Goal: Obtain resource: Download file/media

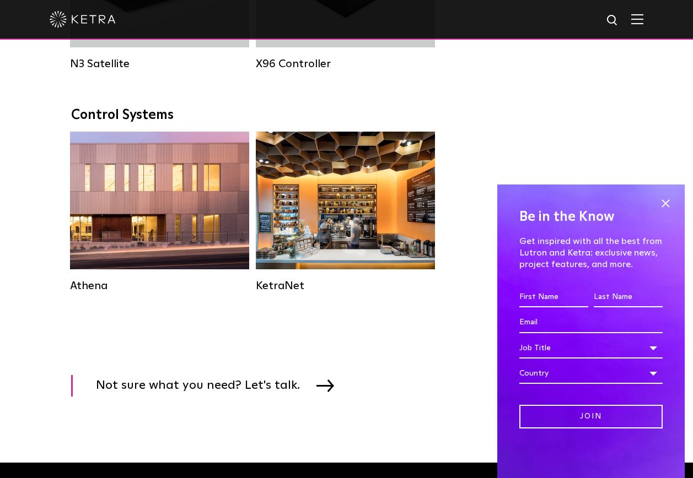
scroll to position [1764, 0]
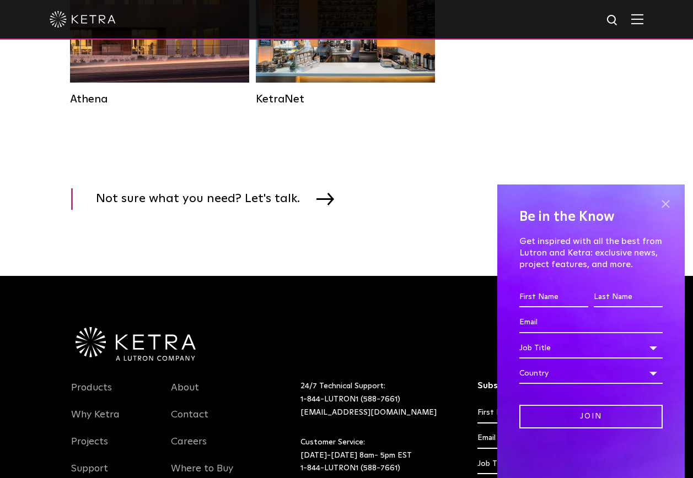
click at [669, 202] on span at bounding box center [665, 204] width 17 height 17
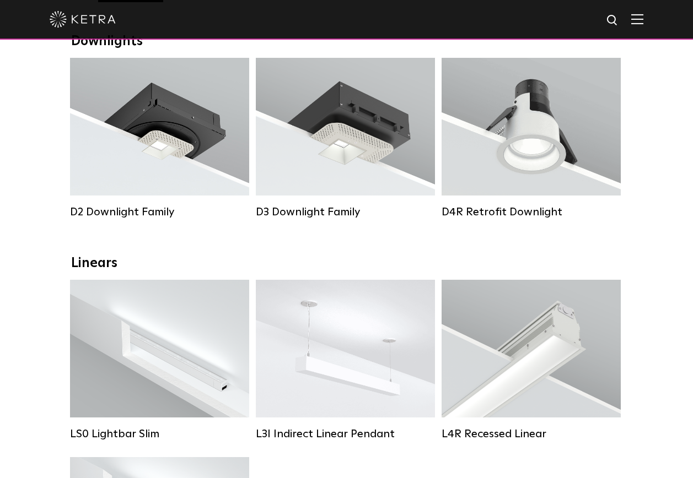
scroll to position [165, 0]
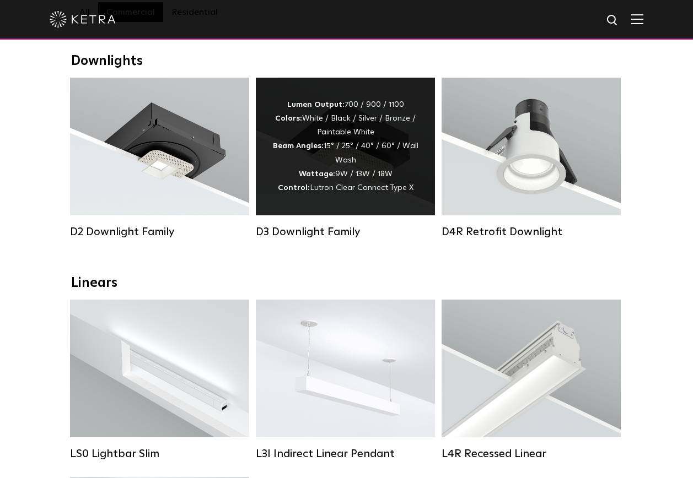
click at [347, 203] on div "Lumen Output: 700 / 900 / 1100 Colors: White / Black / Silver / Bronze / Painta…" at bounding box center [345, 147] width 179 height 138
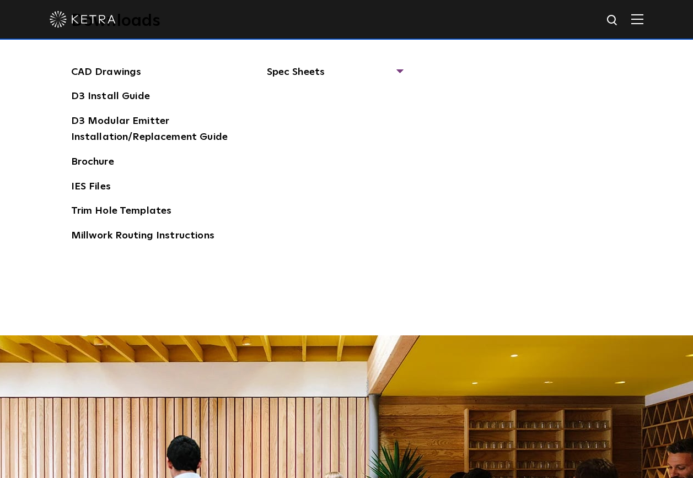
scroll to position [1819, 0]
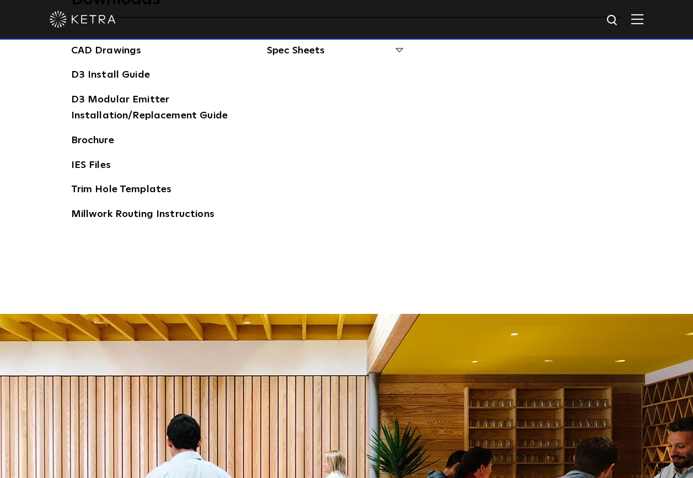
click at [317, 50] on span "Spec Sheets" at bounding box center [334, 55] width 135 height 24
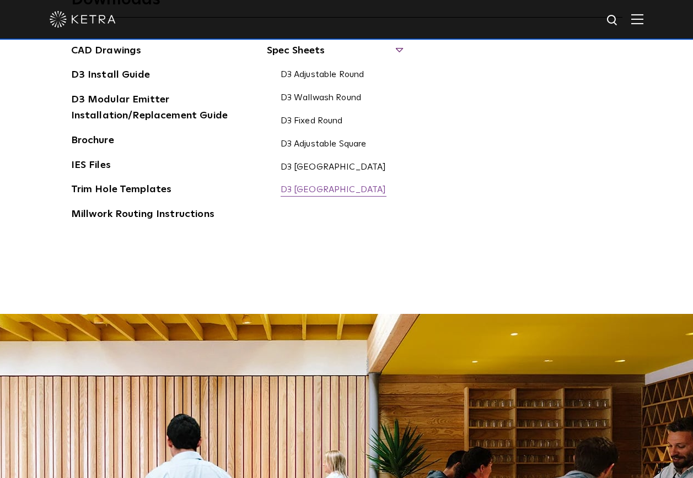
click at [324, 187] on link "D3 [GEOGRAPHIC_DATA]" at bounding box center [334, 191] width 106 height 12
